Goal: Task Accomplishment & Management: Manage account settings

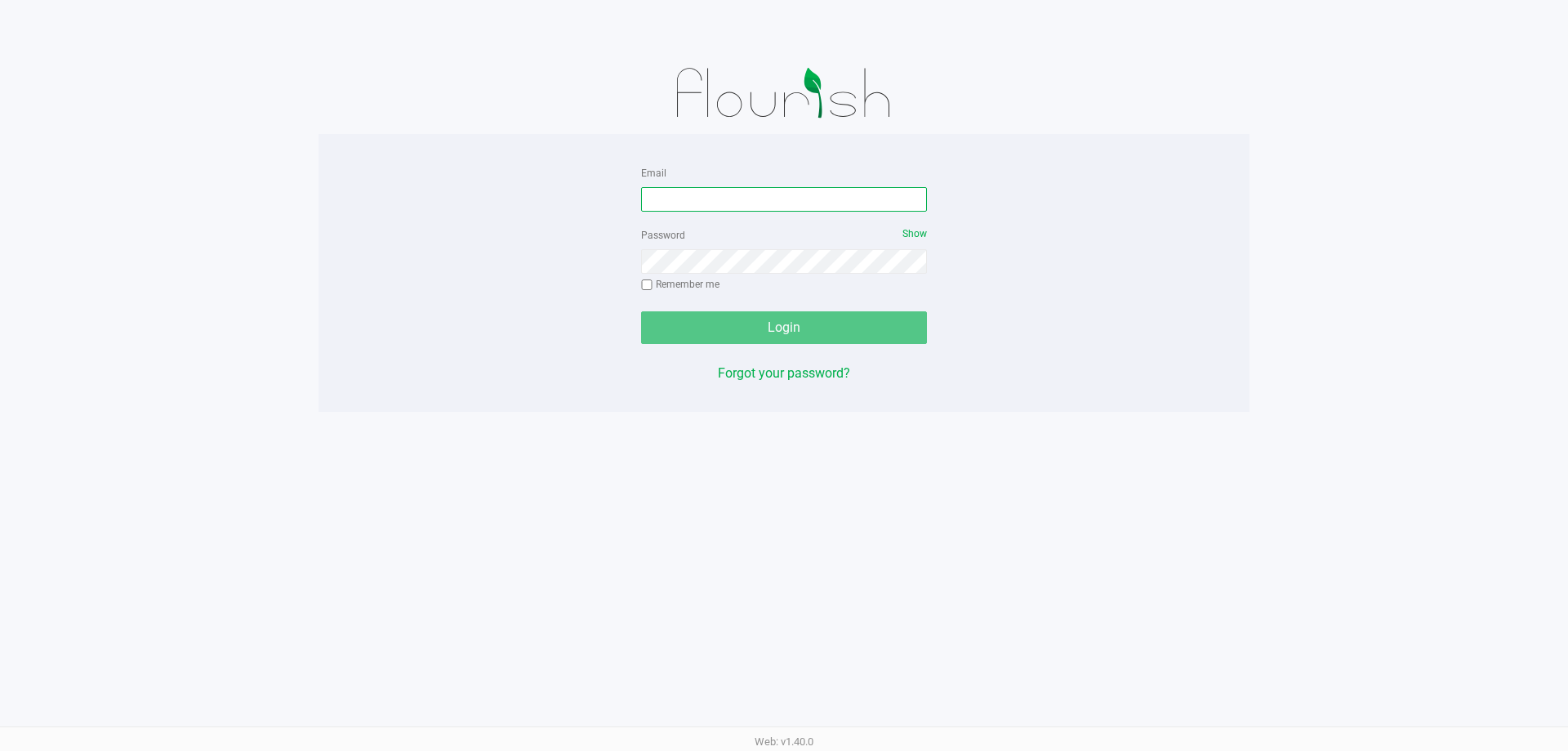
click at [719, 202] on input "Email" at bounding box center [784, 199] width 286 height 24
type input "mharrison@liveparallel.com"
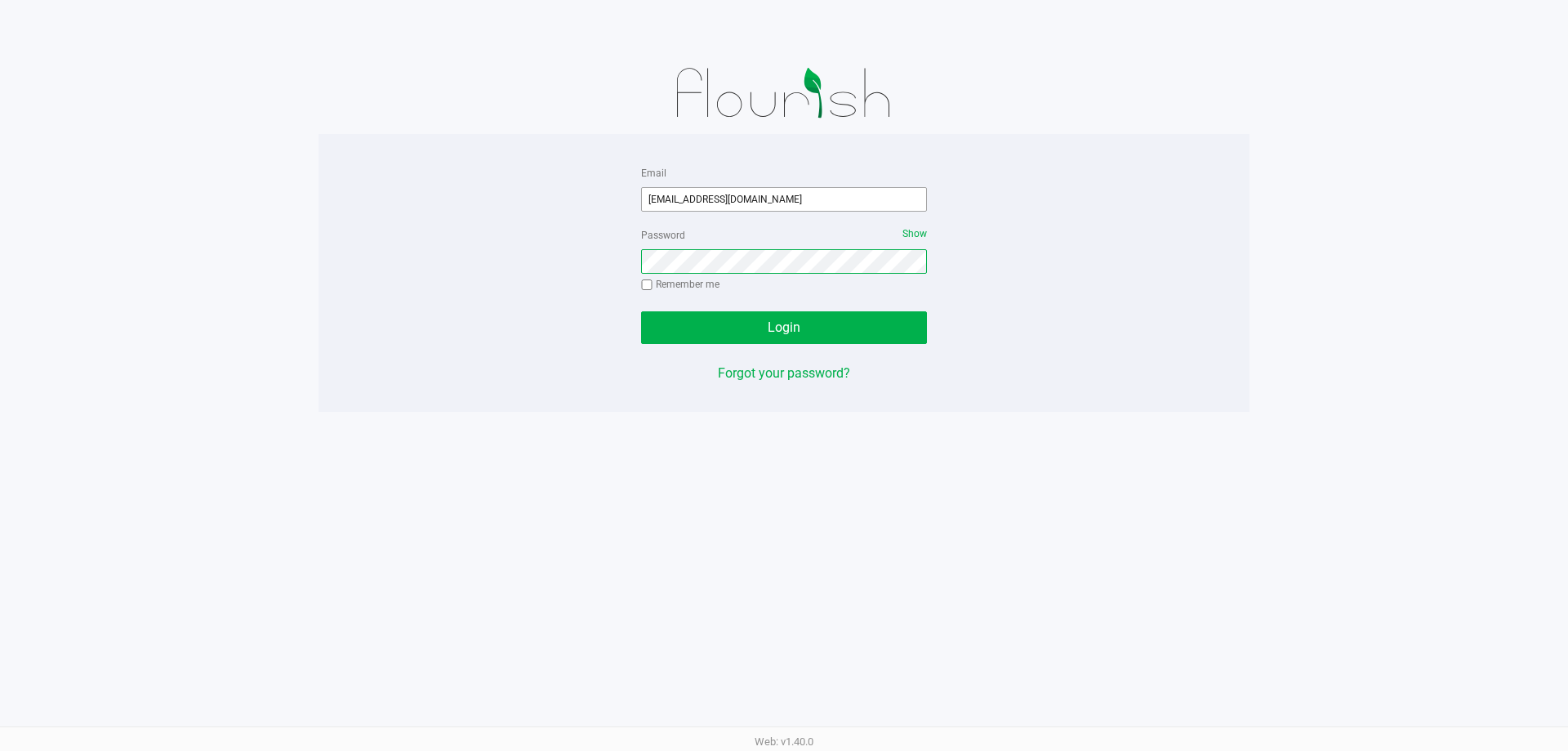
click at [641, 312] on button "Login" at bounding box center [784, 328] width 286 height 33
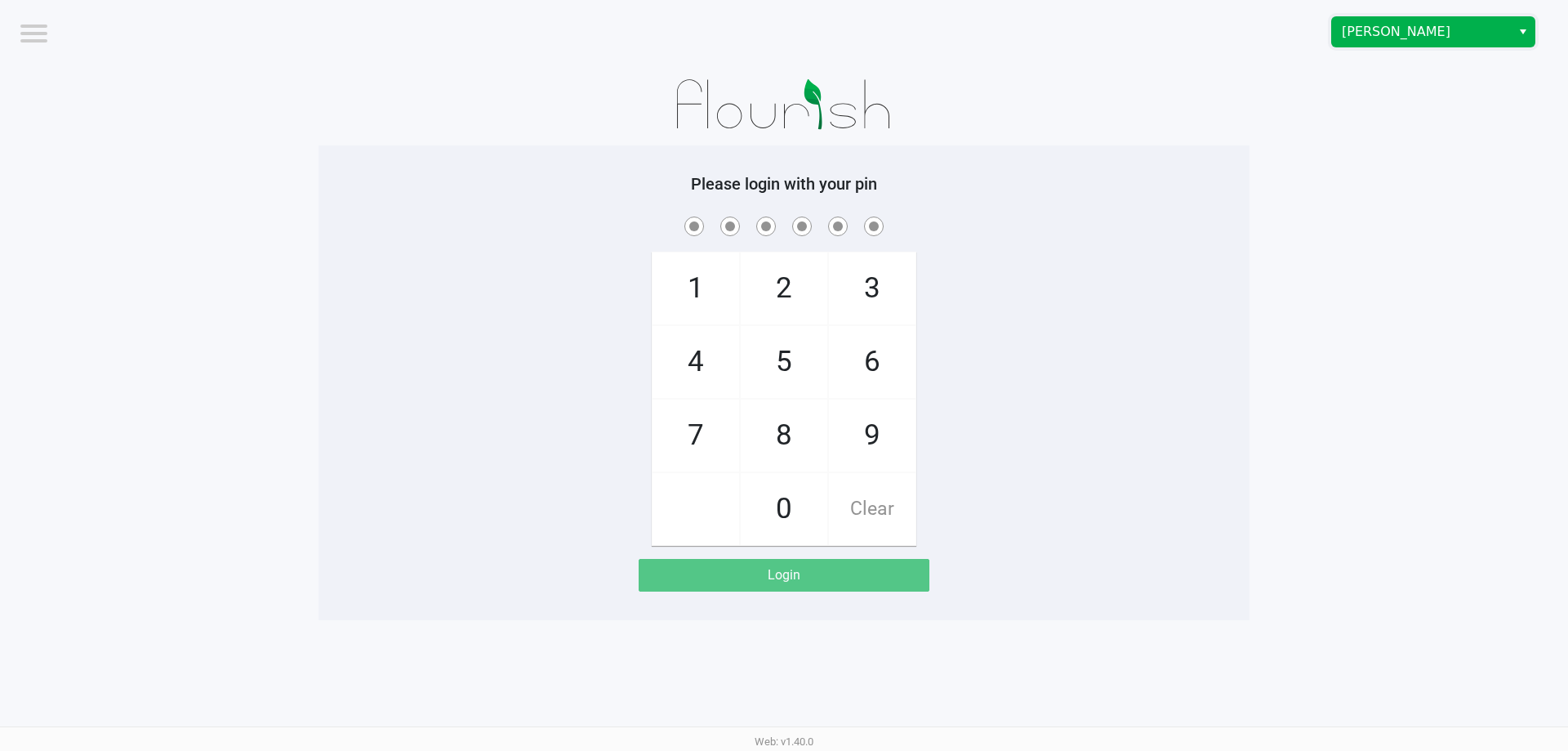
click at [1406, 38] on span "Brandon WC" at bounding box center [1422, 32] width 160 height 19
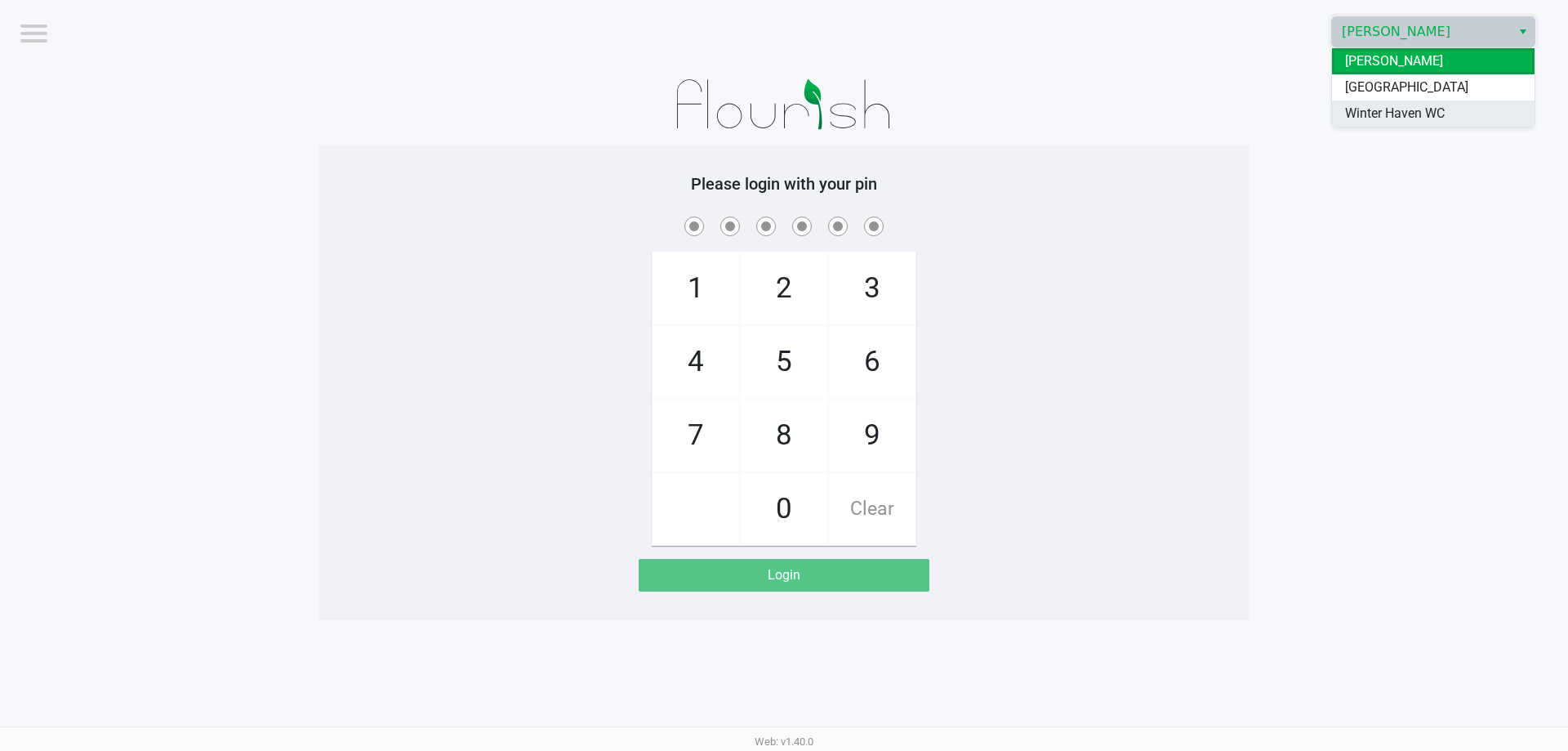
click at [1387, 122] on span "Winter Haven WC" at bounding box center [1395, 113] width 100 height 19
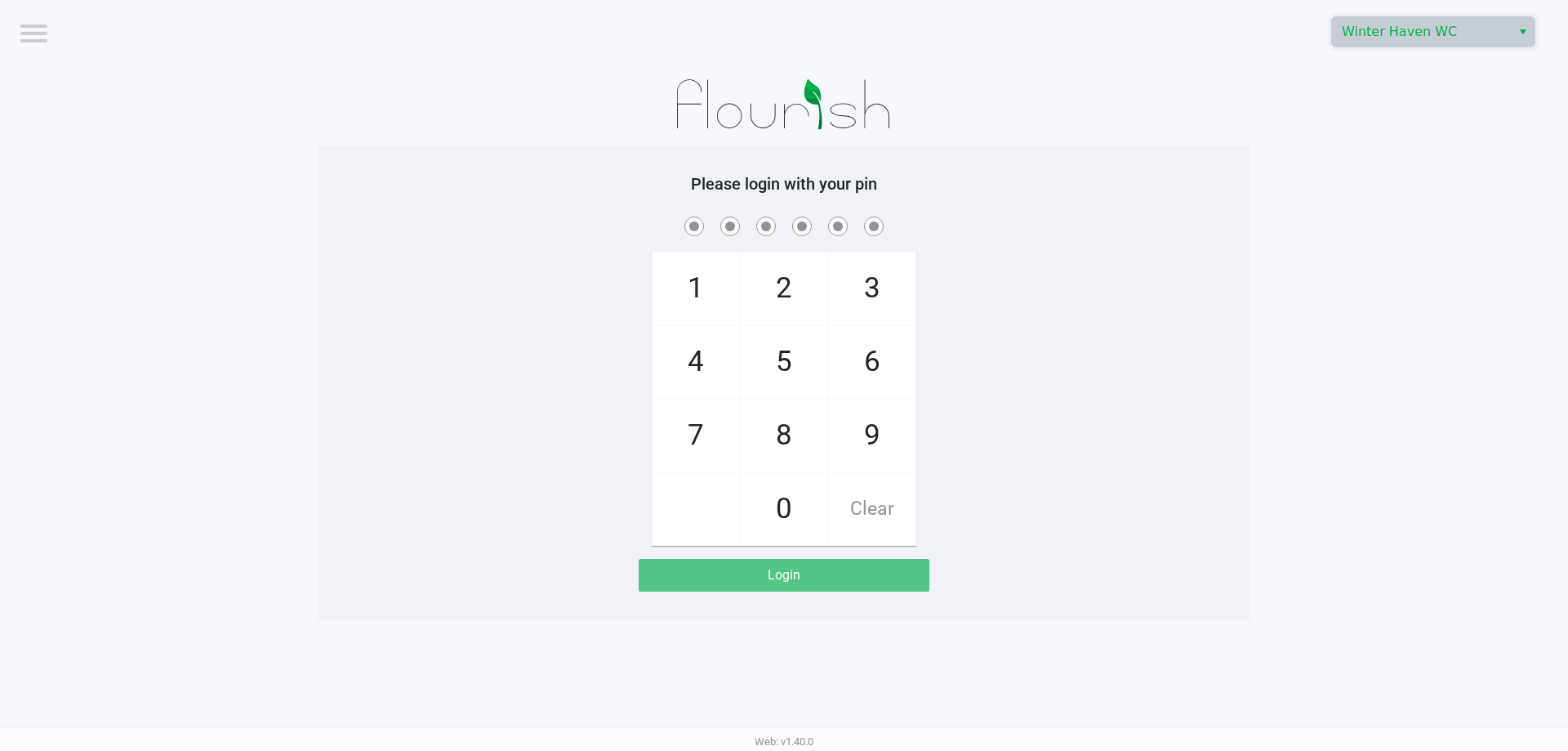
click at [1357, 274] on app-pos-login-wrapper "Logout Winter Haven WC Please login with your pin 1 4 7 2 5 8 0 3 6 9 Clear Log…" at bounding box center [784, 310] width 1568 height 620
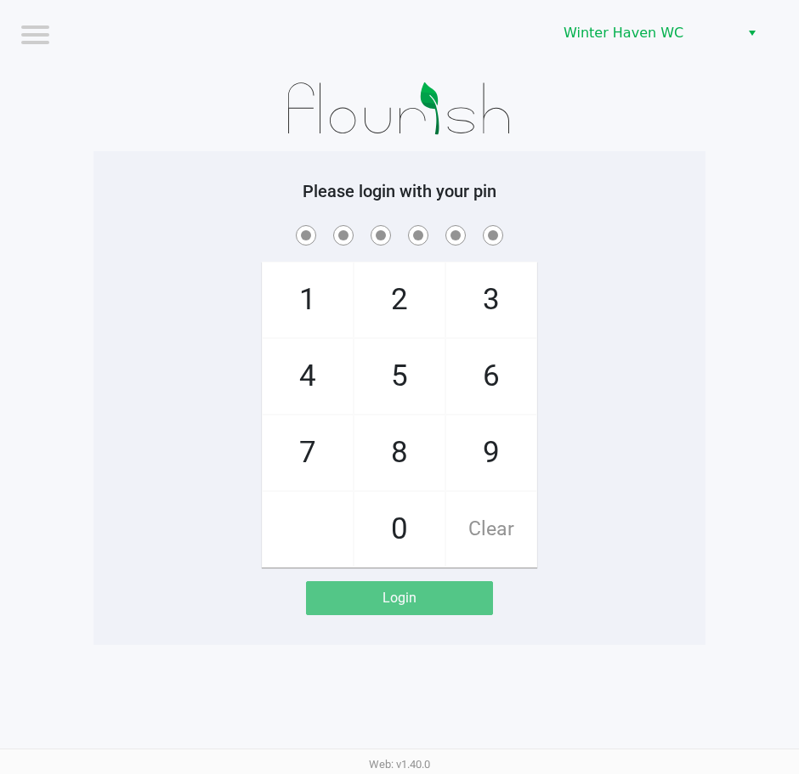
click at [658, 290] on div "1 4 7 2 5 8 0 3 6 9 Clear" at bounding box center [399, 395] width 612 height 346
checkbox input "true"
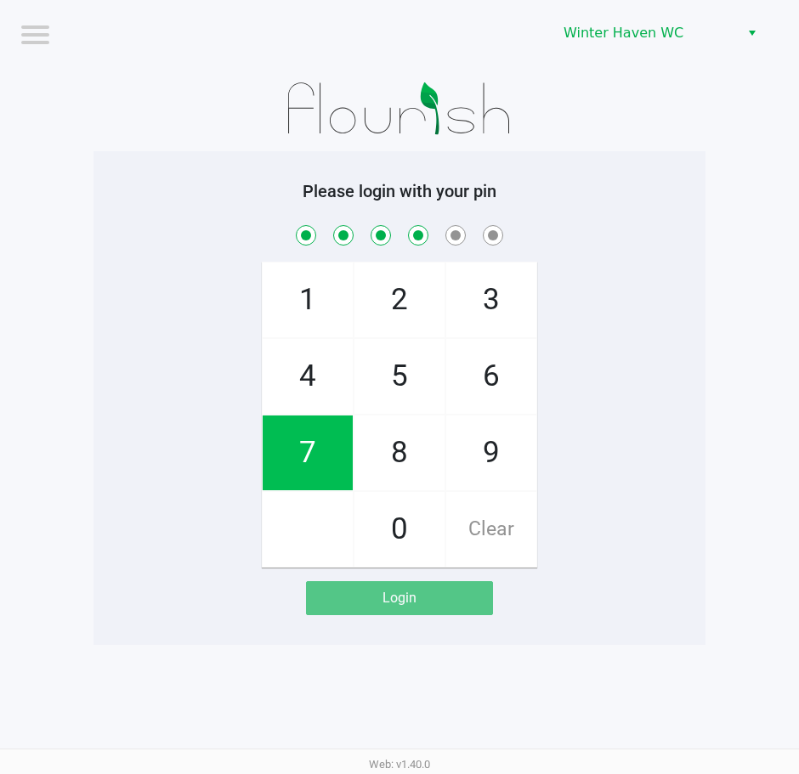
checkbox input "true"
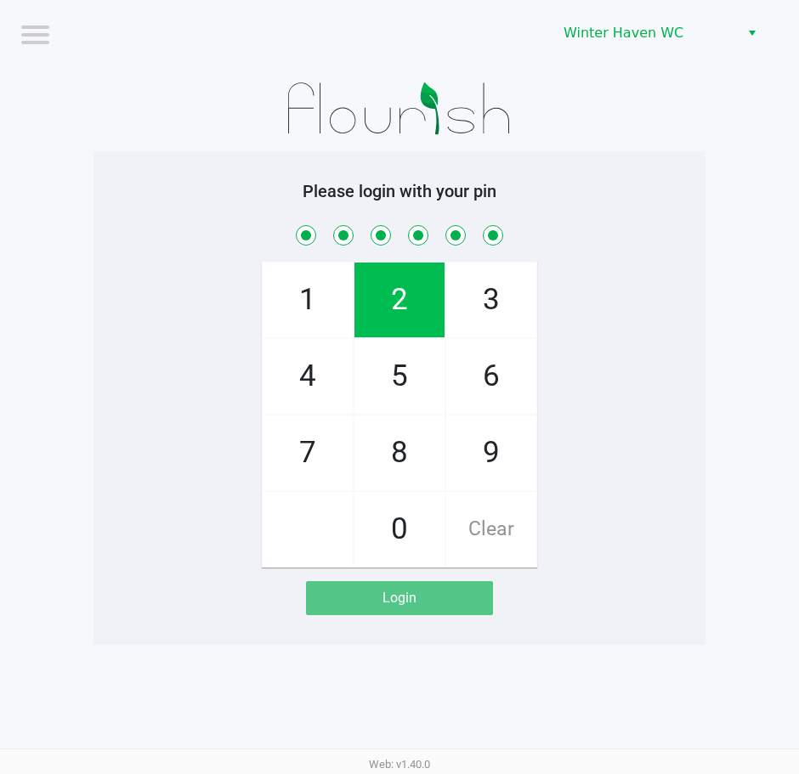
checkbox input "true"
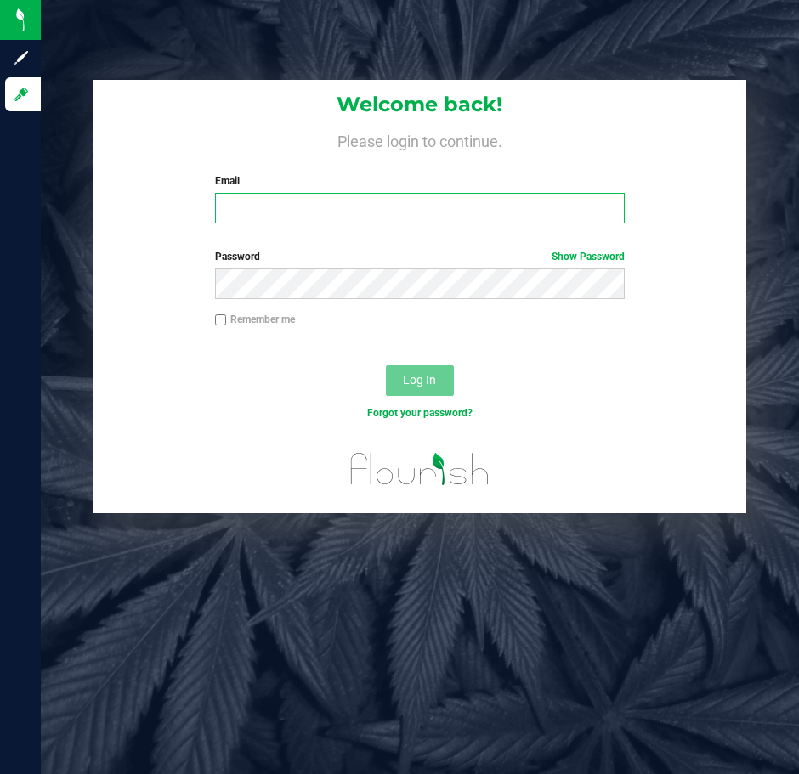
click at [356, 198] on input "Email" at bounding box center [419, 208] width 409 height 31
type input "[EMAIL_ADDRESS][DOMAIN_NAME]"
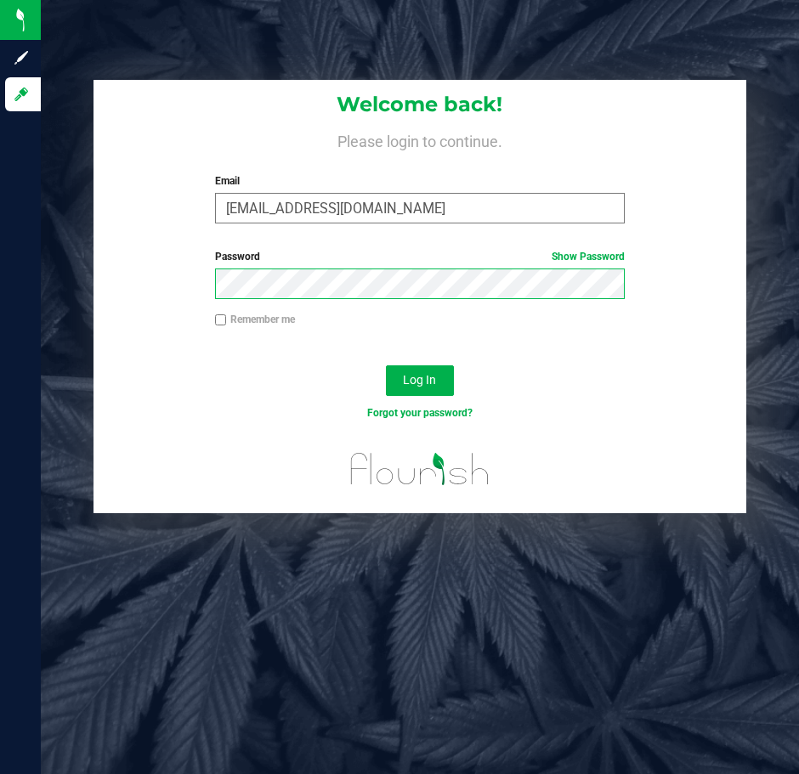
click at [386, 365] on button "Log In" at bounding box center [420, 380] width 68 height 31
